Goal: Navigation & Orientation: Find specific page/section

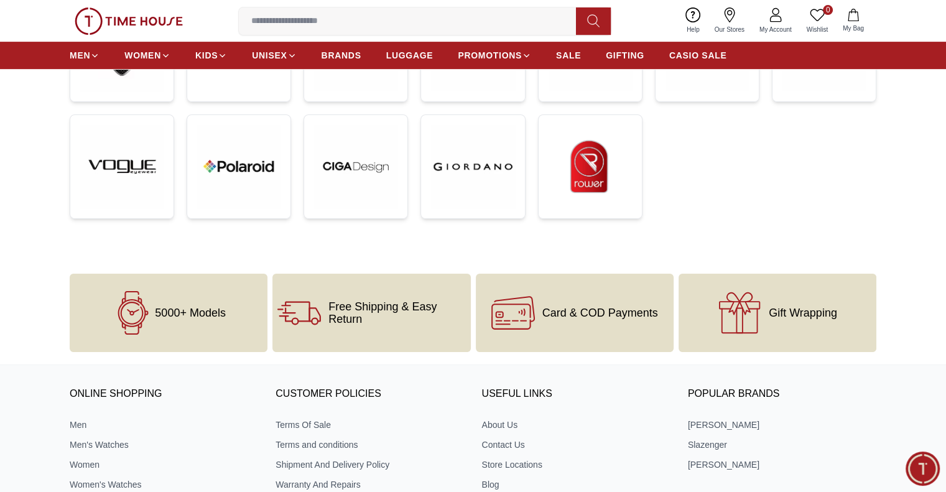
scroll to position [479, 0]
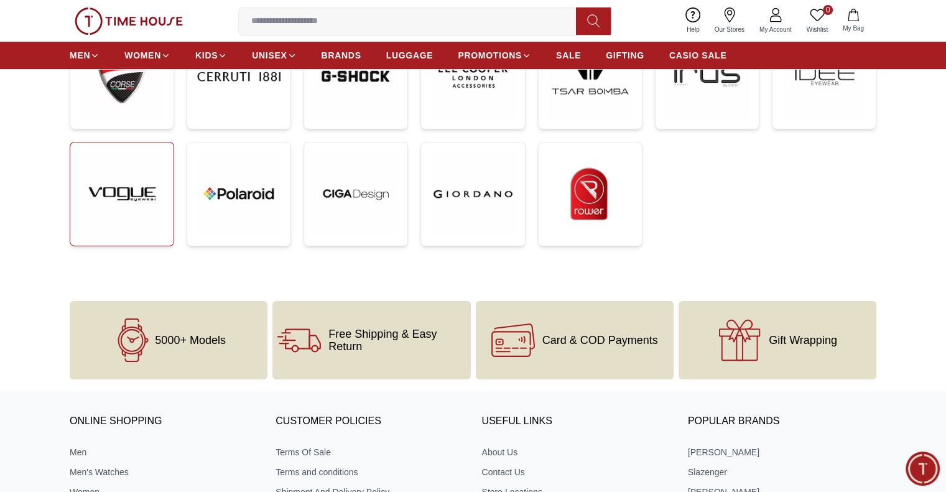
click at [152, 193] on img at bounding box center [121, 193] width 83 height 83
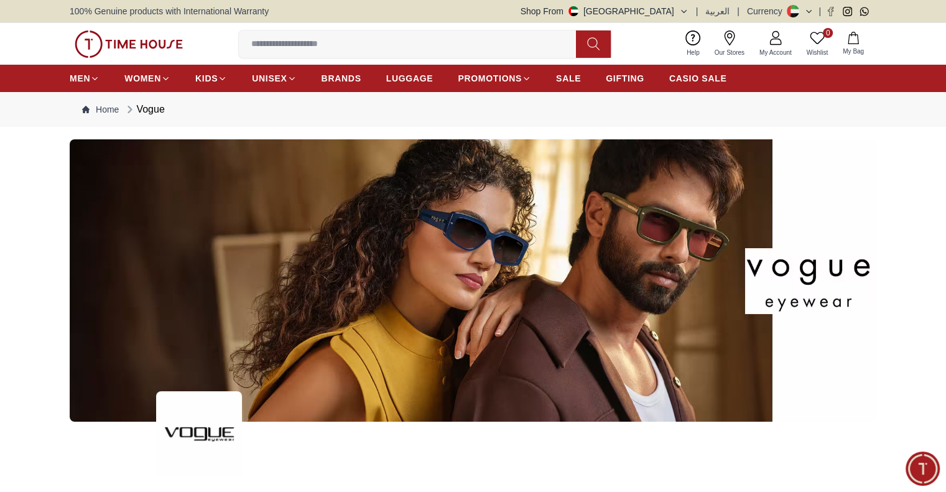
scroll to position [479, 0]
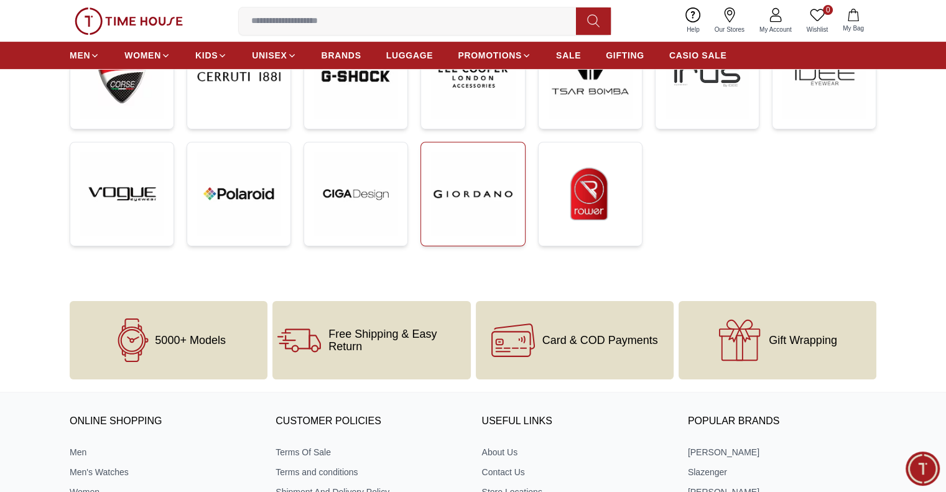
click at [492, 194] on img at bounding box center [472, 193] width 83 height 83
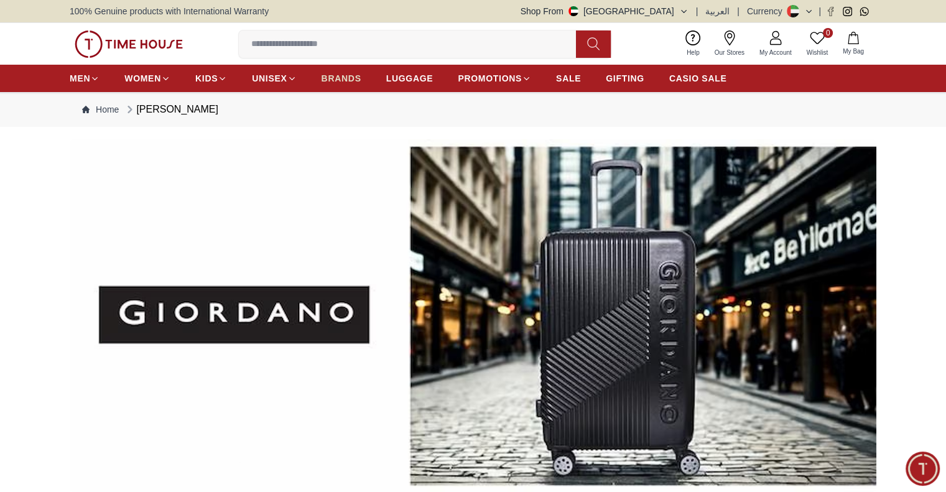
click at [330, 73] on span "BRANDS" at bounding box center [341, 78] width 40 height 12
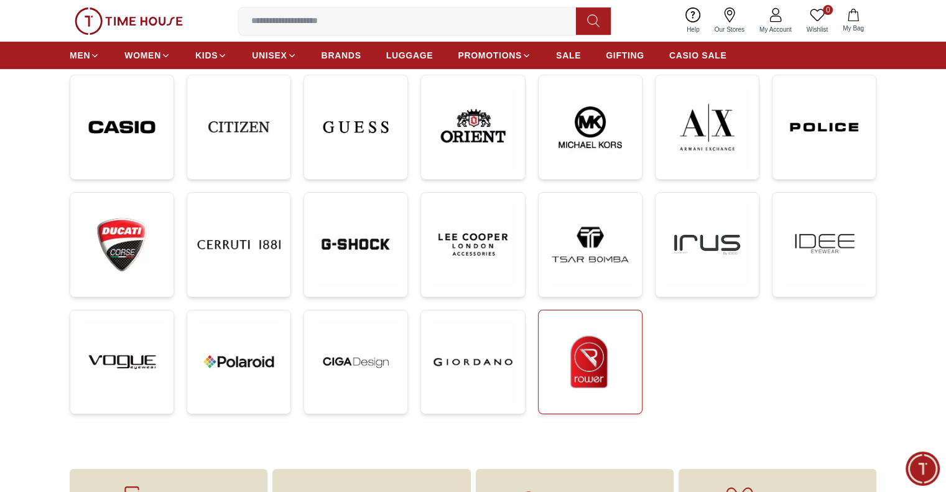
click at [599, 371] on img at bounding box center [589, 361] width 83 height 83
